Goal: Complete application form

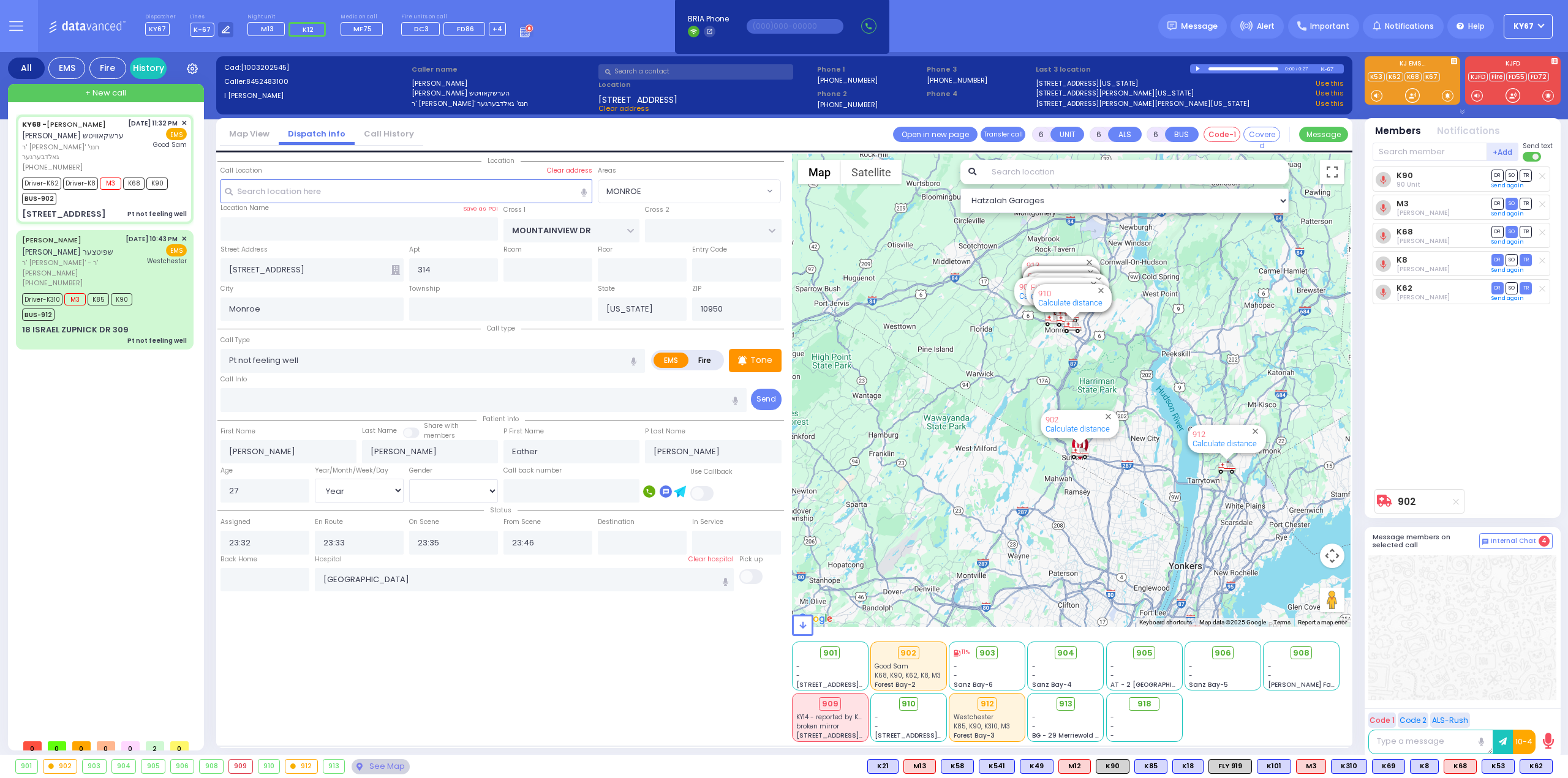
select select "MONROE"
select select "Year"
select select "[DEMOGRAPHIC_DATA]"
click at [1492, 260] on span "DR" at bounding box center [1497, 260] width 12 height 12
click at [1493, 288] on span "DR" at bounding box center [1497, 288] width 12 height 12
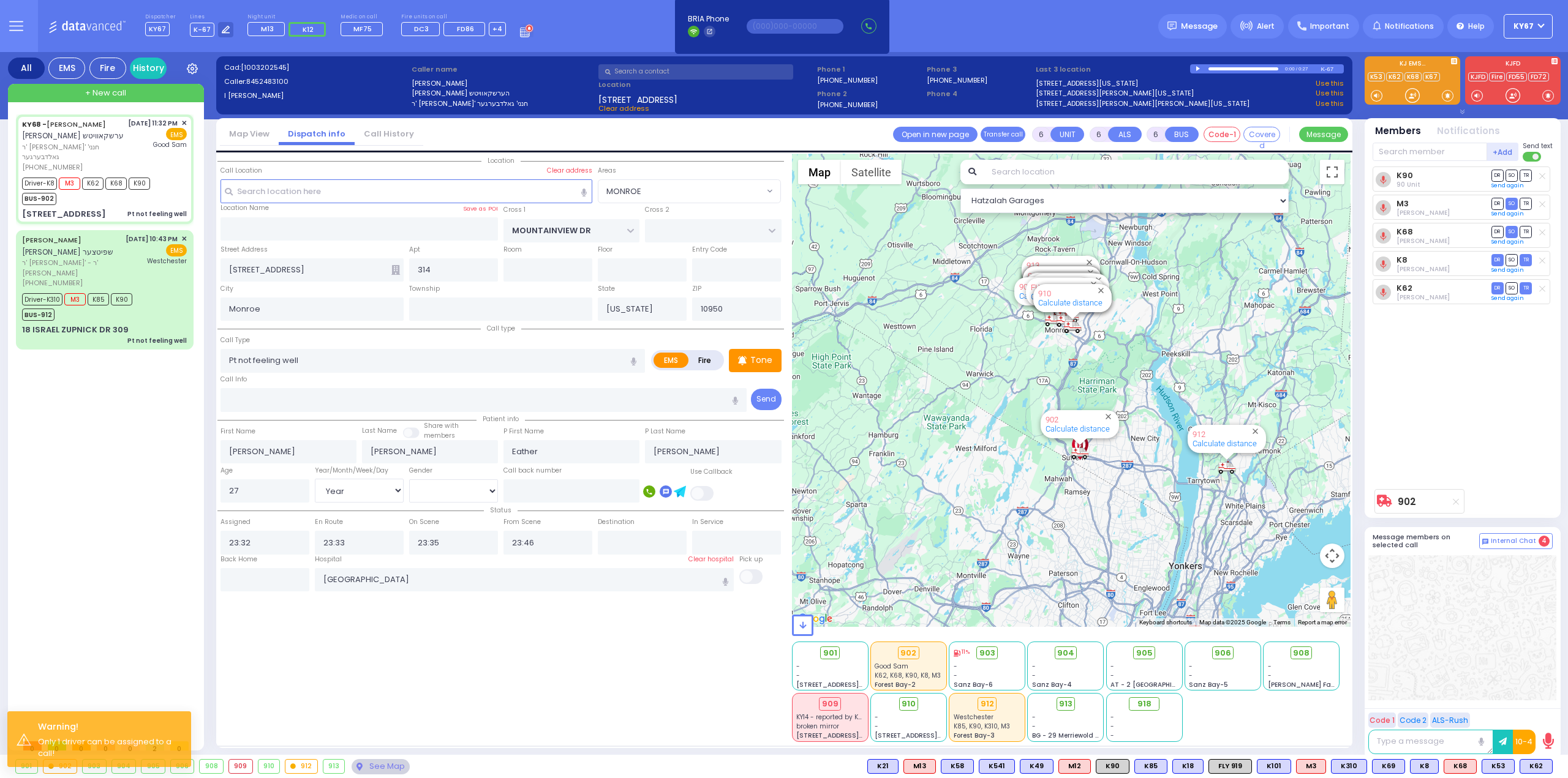
select select
radio input "true"
select select "Year"
select select "[DEMOGRAPHIC_DATA]"
select select "Hatzalah Garages"
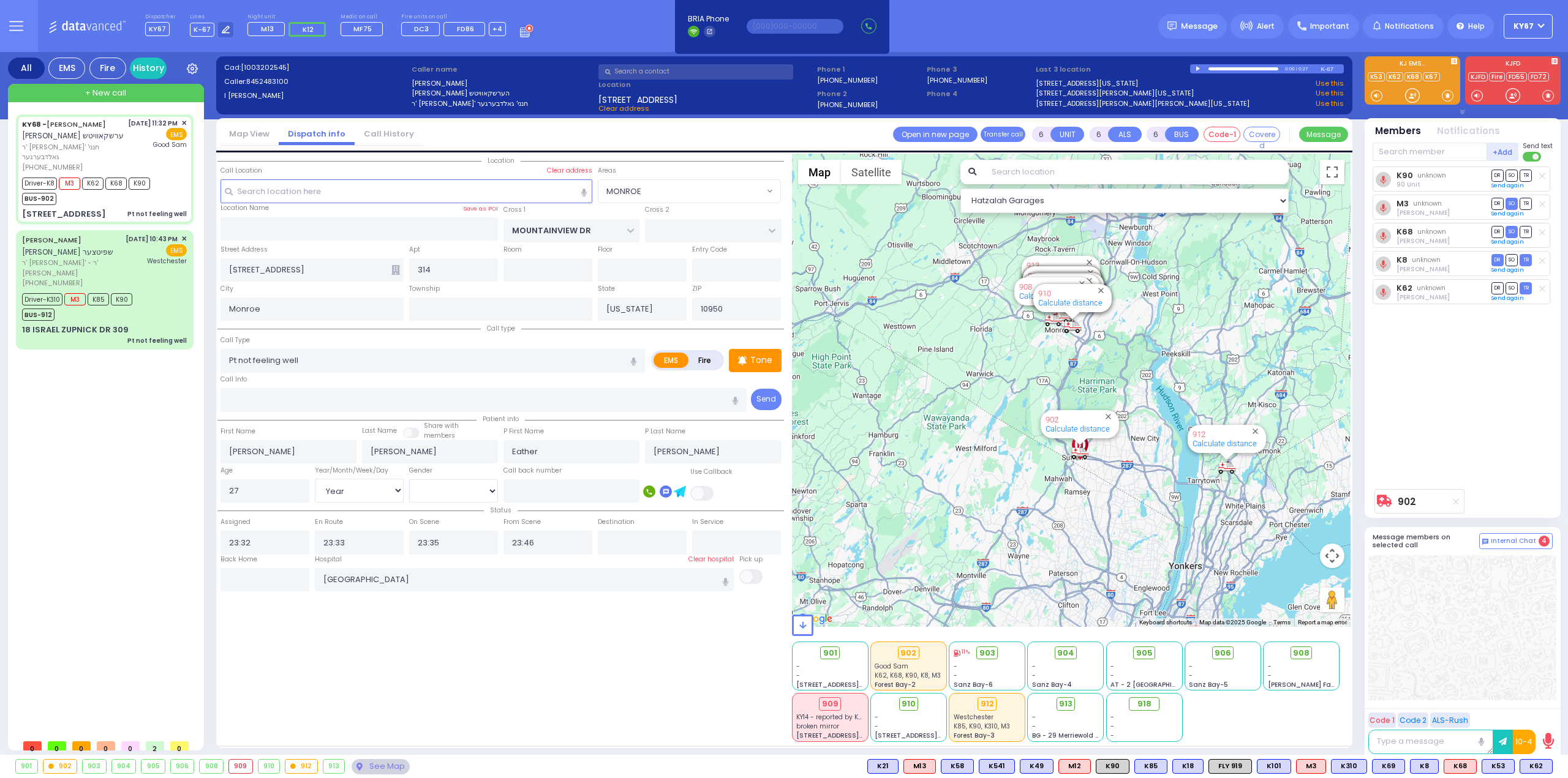
select select "MONROE"
select select
radio input "true"
select select "Year"
select select "[DEMOGRAPHIC_DATA]"
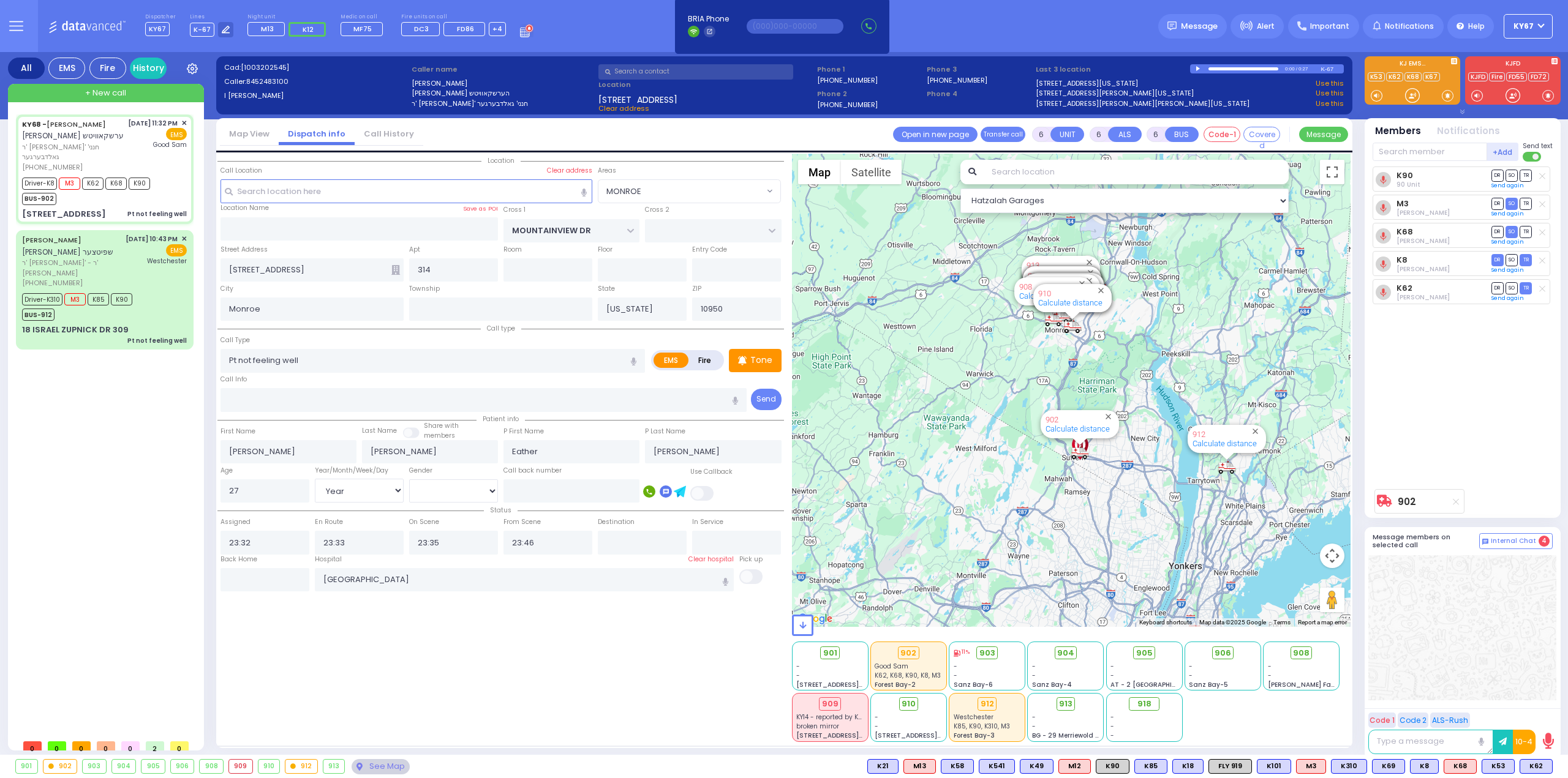
select select "Hatzalah Garages"
select select "MONROE"
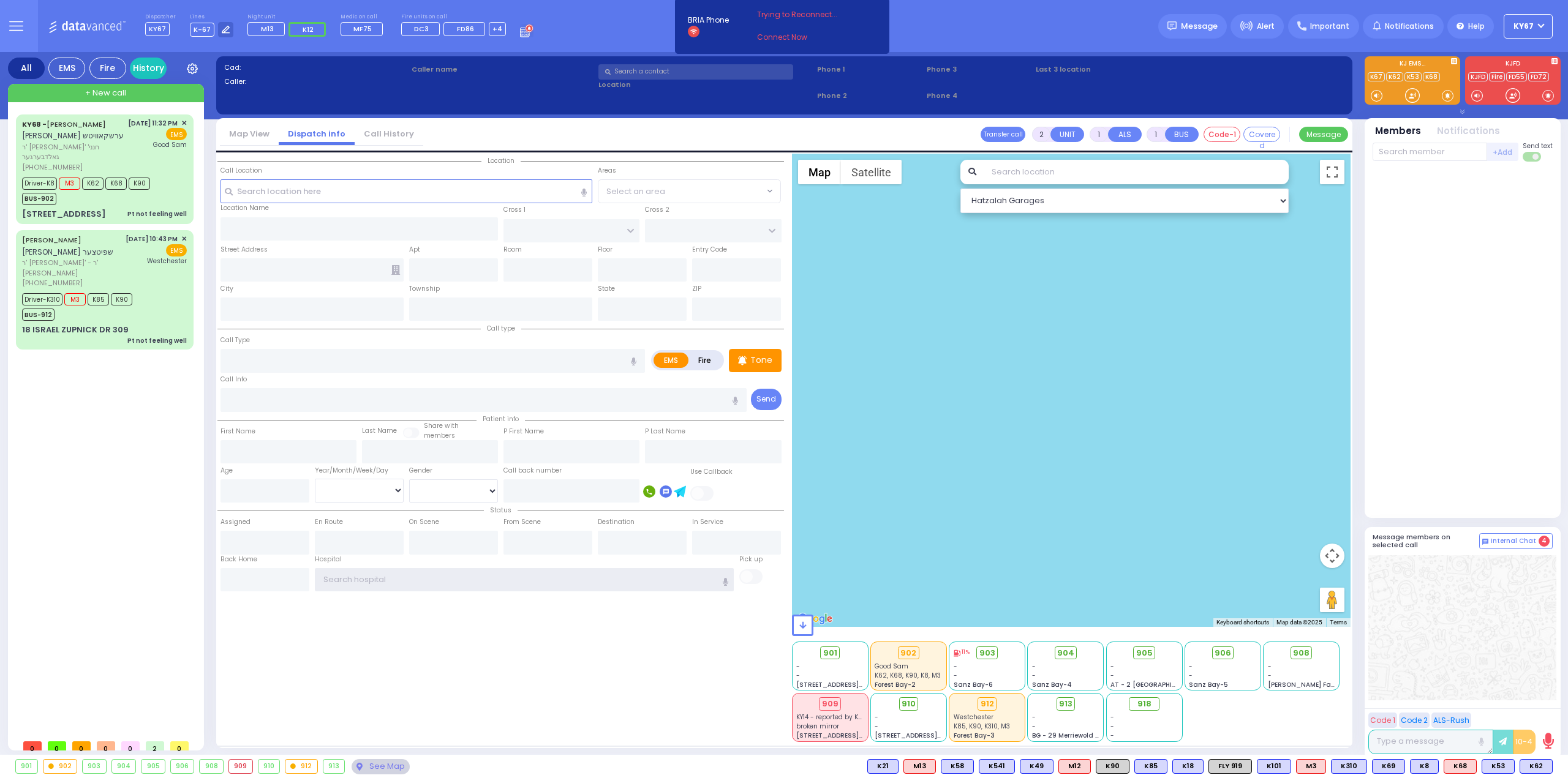
type input "Ky67"
drag, startPoint x: 367, startPoint y: 573, endPoint x: 273, endPoint y: 577, distance: 94.1
click at [273, 577] on div "Back Home Hospital Ky67" at bounding box center [501, 573] width 567 height 37
click at [385, 641] on div "Location State ZIP" at bounding box center [501, 447] width 567 height 588
